Goal: Task Accomplishment & Management: Use online tool/utility

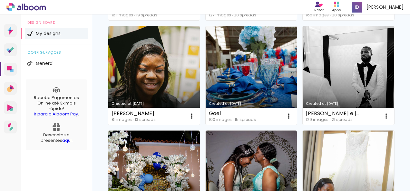
scroll to position [258, 0]
